Goal: Task Accomplishment & Management: Use online tool/utility

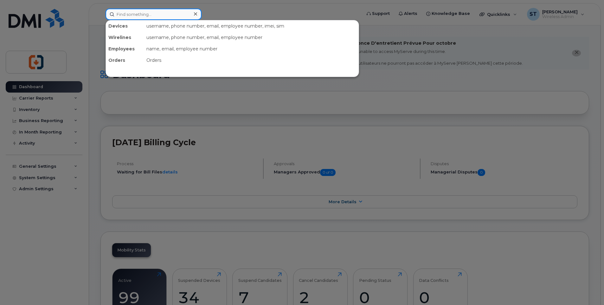
click at [157, 18] on input at bounding box center [154, 14] width 96 height 11
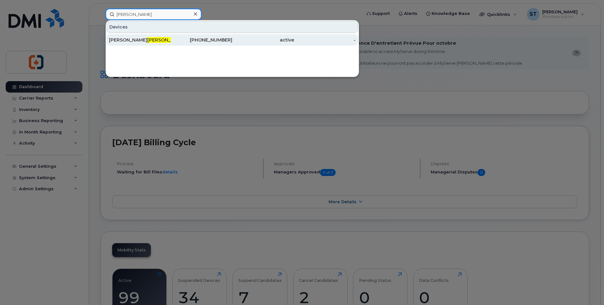
type input "[PERSON_NAME]"
click at [146, 40] on div "[PERSON_NAME]" at bounding box center [140, 40] width 62 height 6
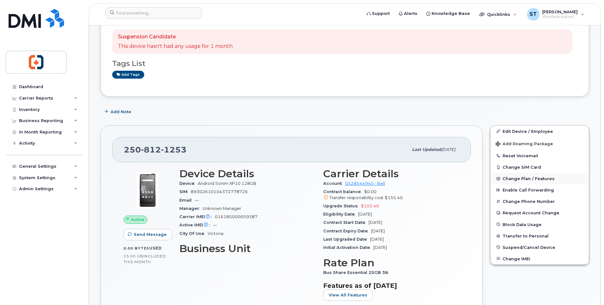
scroll to position [95, 0]
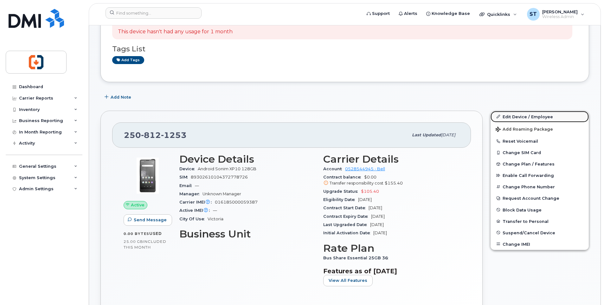
click at [521, 117] on link "Edit Device / Employee" at bounding box center [540, 116] width 98 height 11
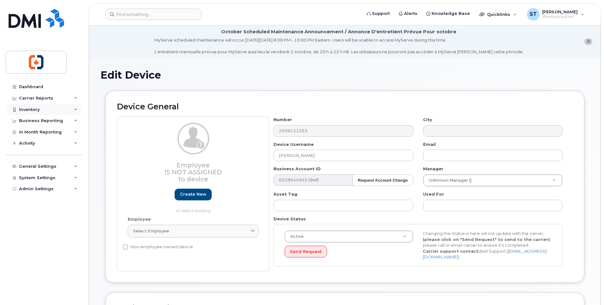
click at [18, 110] on div at bounding box center [14, 109] width 7 height 5
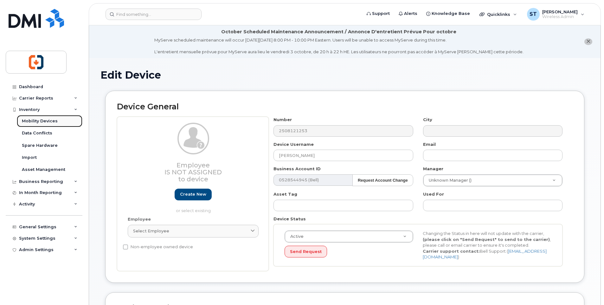
click at [48, 121] on div "Mobility Devices" at bounding box center [40, 121] width 36 height 6
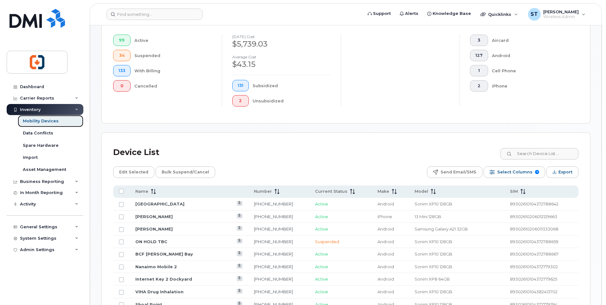
scroll to position [190, 0]
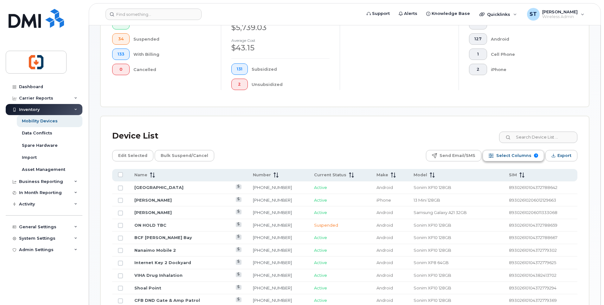
click at [523, 154] on span "Select Columns" at bounding box center [514, 156] width 35 height 10
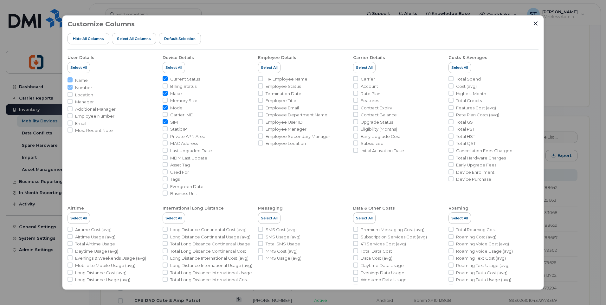
click at [176, 121] on span "SIM" at bounding box center [174, 122] width 8 height 6
click at [168, 121] on input "SIM" at bounding box center [165, 121] width 5 height 5
checkbox input "false"
click at [537, 23] on icon "Close" at bounding box center [536, 24] width 4 height 4
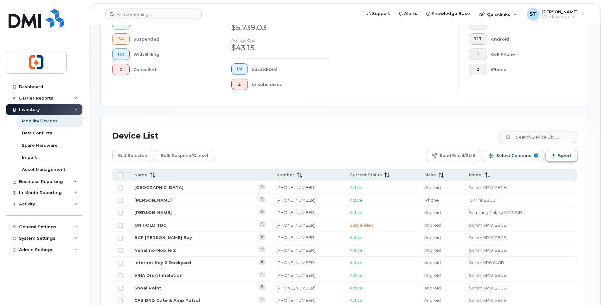
click at [564, 156] on span "Export" at bounding box center [565, 156] width 14 height 10
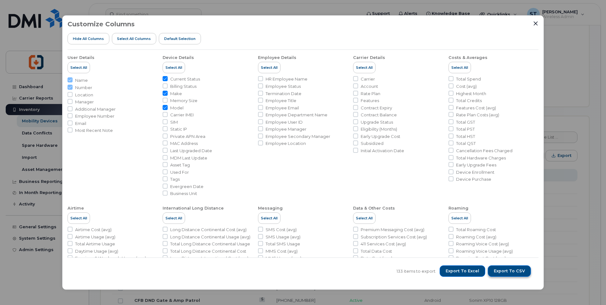
click at [510, 272] on span "Export to CSV" at bounding box center [509, 271] width 31 height 6
